Goal: Transaction & Acquisition: Download file/media

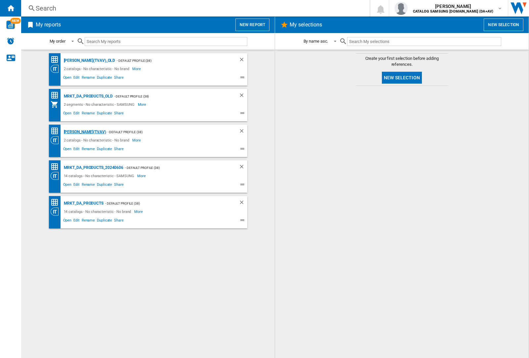
click at [73, 132] on div "[PERSON_NAME](TVAV)" at bounding box center [84, 132] width 44 height 8
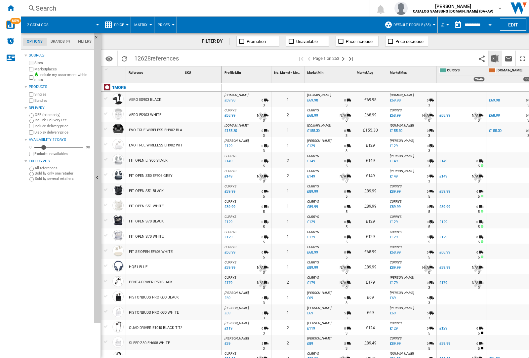
click at [495, 58] on img "Download in Excel" at bounding box center [495, 59] width 8 height 8
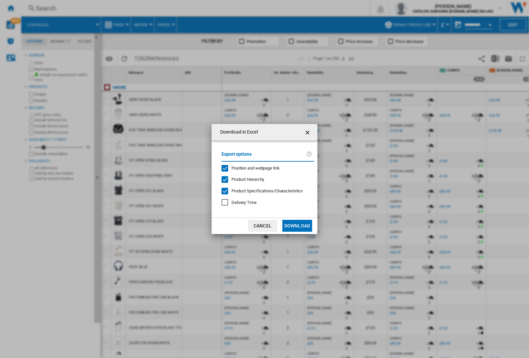
click at [265, 168] on span "Position and webpage link" at bounding box center [255, 168] width 48 height 5
click at [297, 226] on button "Download" at bounding box center [297, 226] width 30 height 12
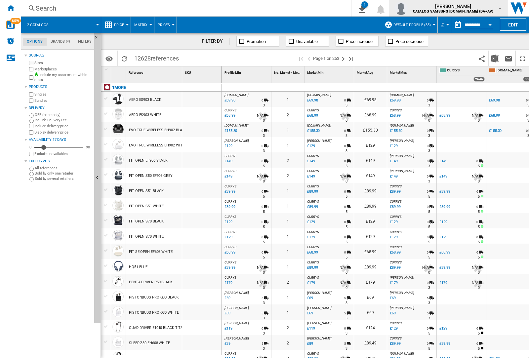
click at [407, 8] on img "button" at bounding box center [400, 8] width 13 height 13
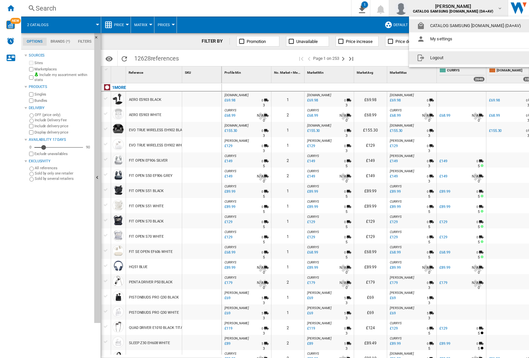
click at [460, 58] on button "Logout" at bounding box center [470, 57] width 123 height 13
